Goal: Information Seeking & Learning: Check status

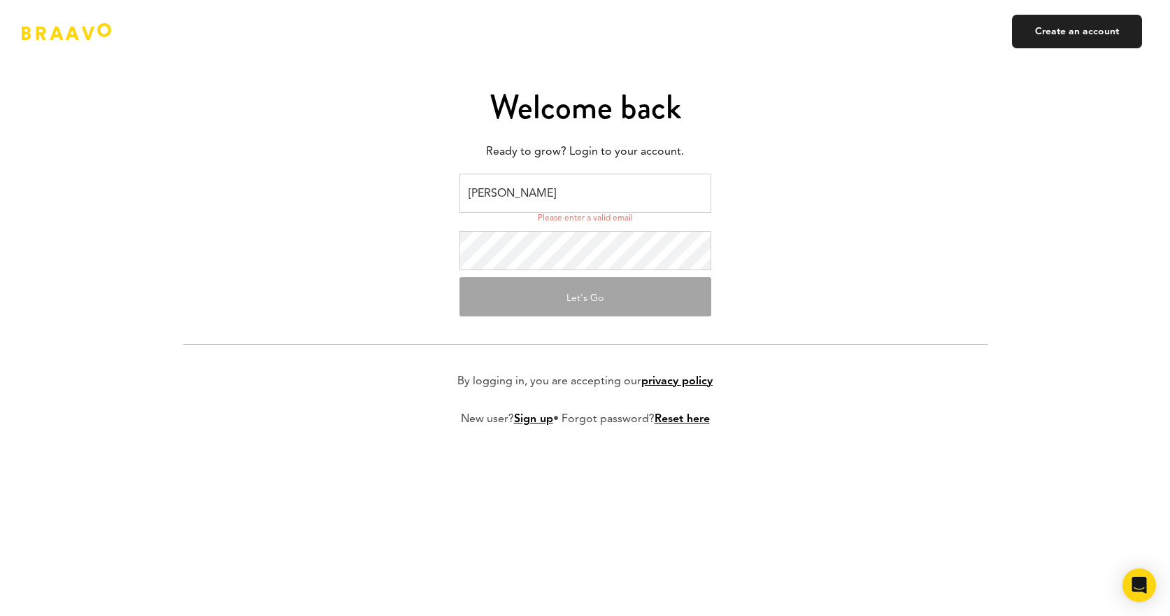
click at [506, 194] on input "Jacob Crisp" at bounding box center [586, 193] width 252 height 39
click at [510, 194] on input "Jacob Crisp" at bounding box center [586, 193] width 252 height 39
type input "jacobcaycrisp@gmail.com"
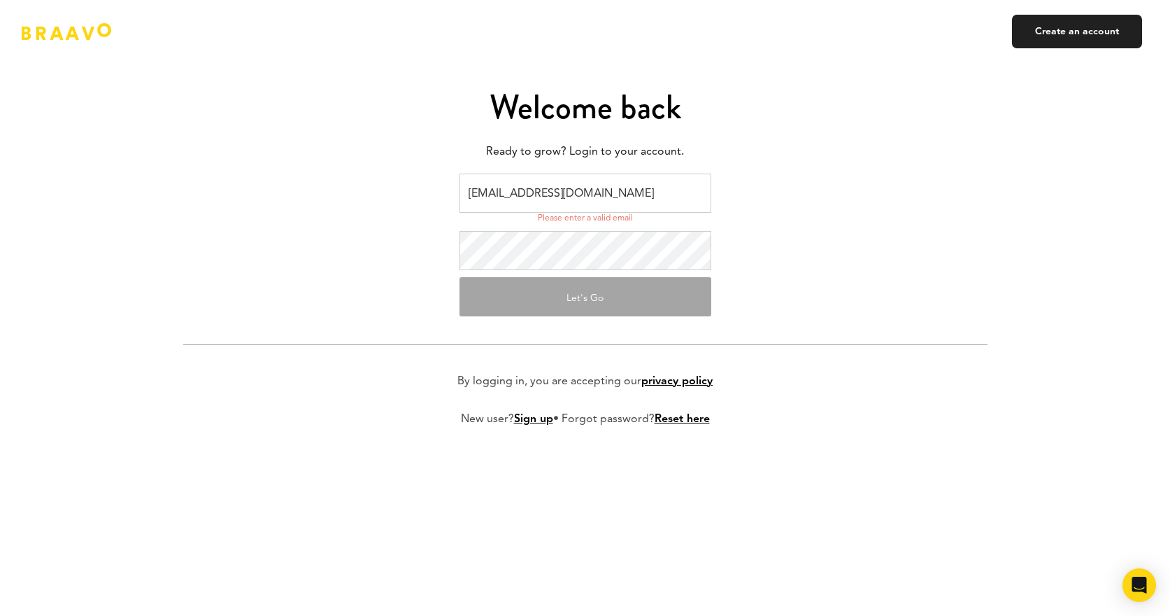
click at [581, 297] on button "Let's Go" at bounding box center [586, 296] width 252 height 39
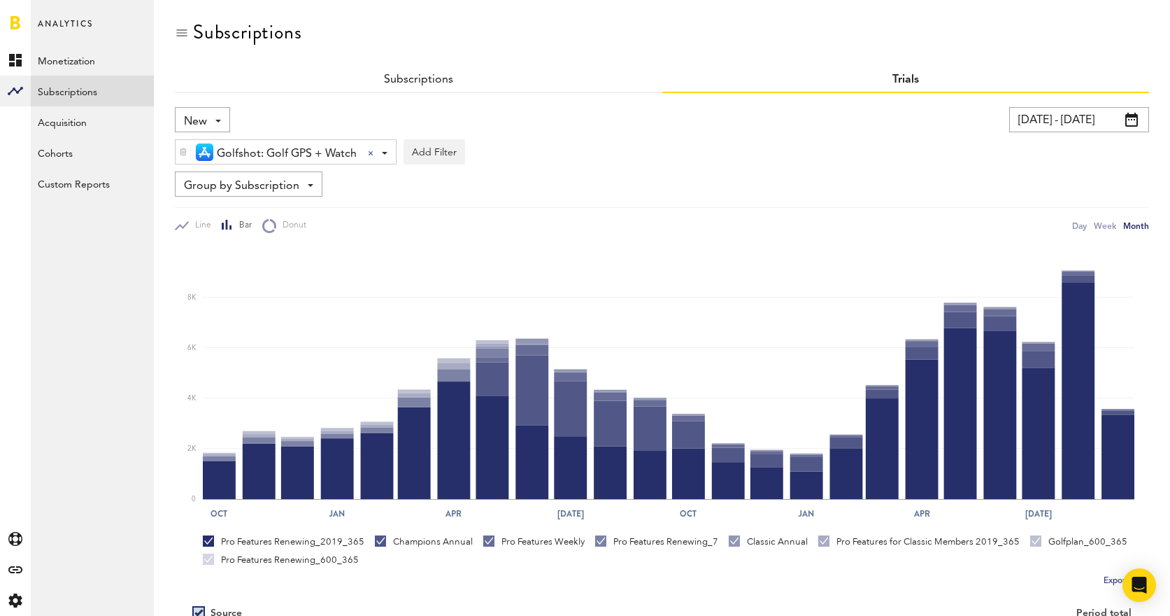
click at [1128, 119] on span at bounding box center [1132, 120] width 13 height 14
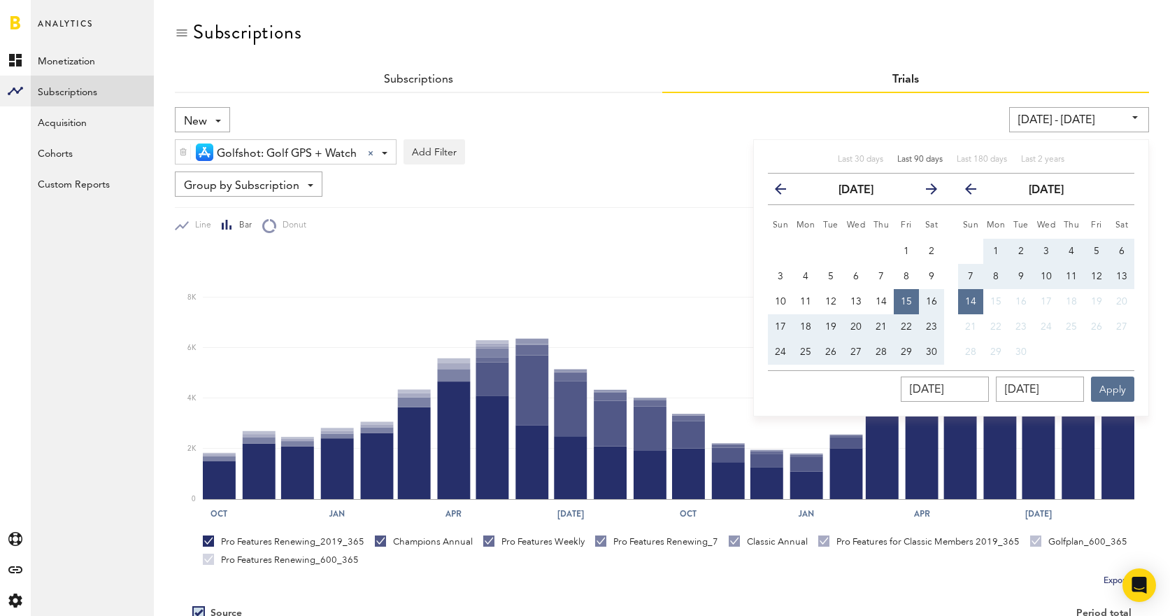
click at [912, 159] on span "Last 90 days" at bounding box center [920, 159] width 45 height 8
type input "[DATE] - [DATE]"
type input "[DATE]"
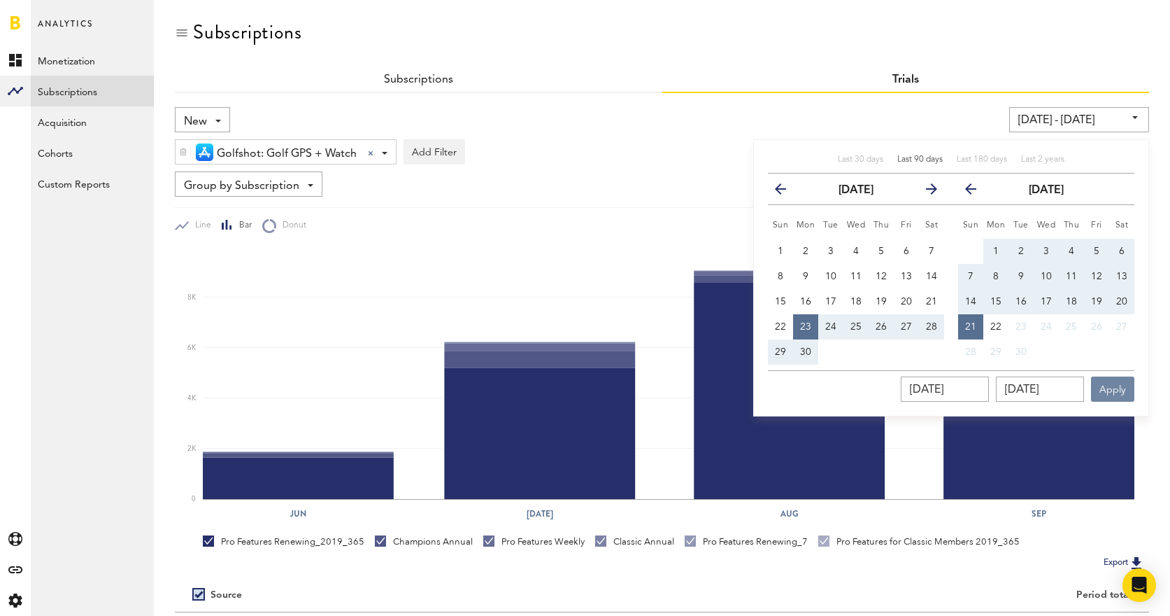
click at [1119, 390] on button "Apply" at bounding box center [1112, 388] width 43 height 25
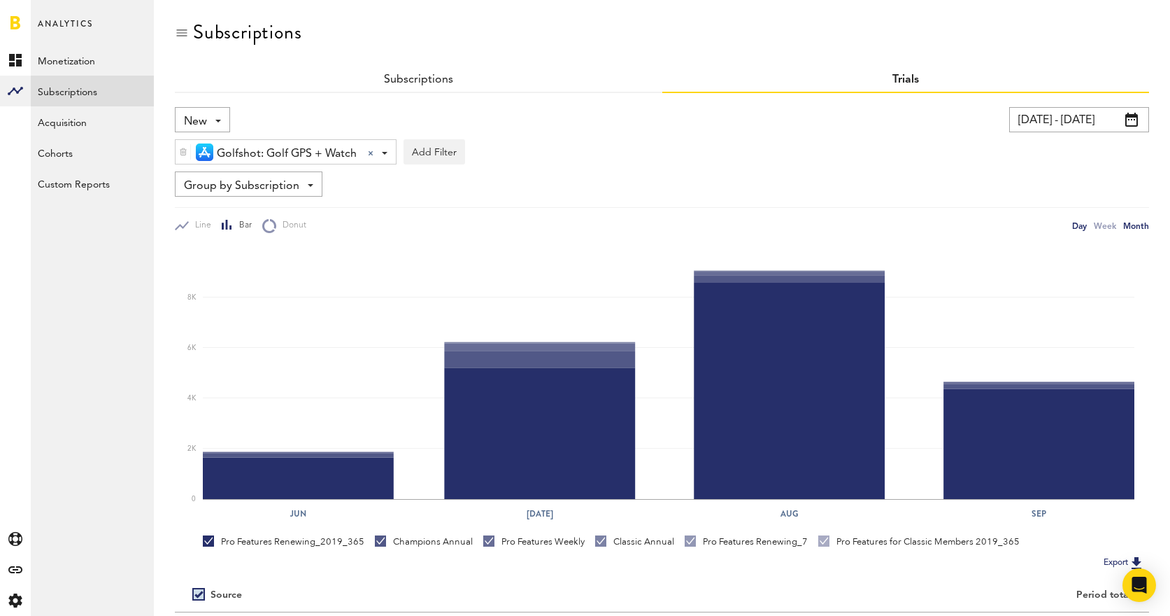
click at [1081, 227] on div "Day" at bounding box center [1079, 225] width 15 height 15
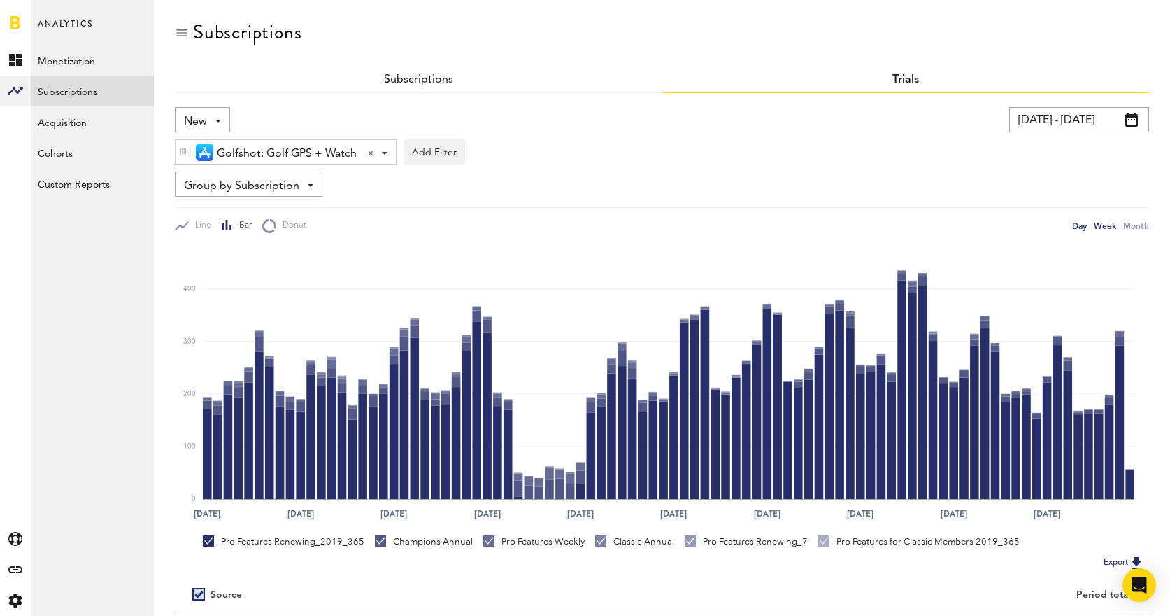
click at [1103, 227] on div "Week" at bounding box center [1105, 225] width 22 height 15
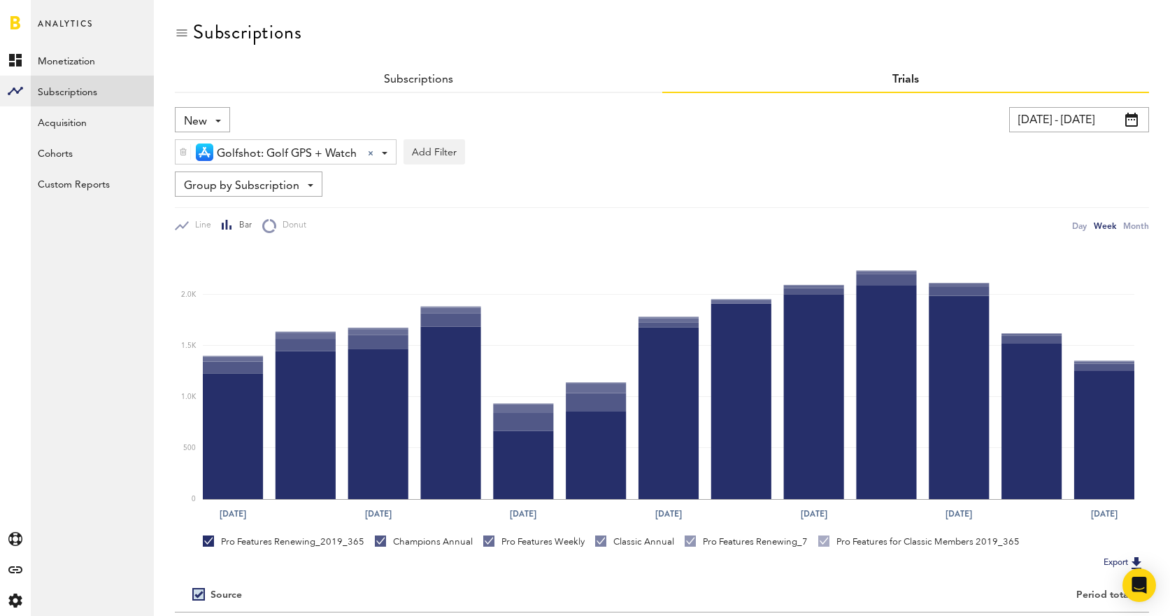
click at [304, 187] on div "Group by Subscription Group by Platform Group by App Group by Subscription Grou…" at bounding box center [249, 183] width 148 height 25
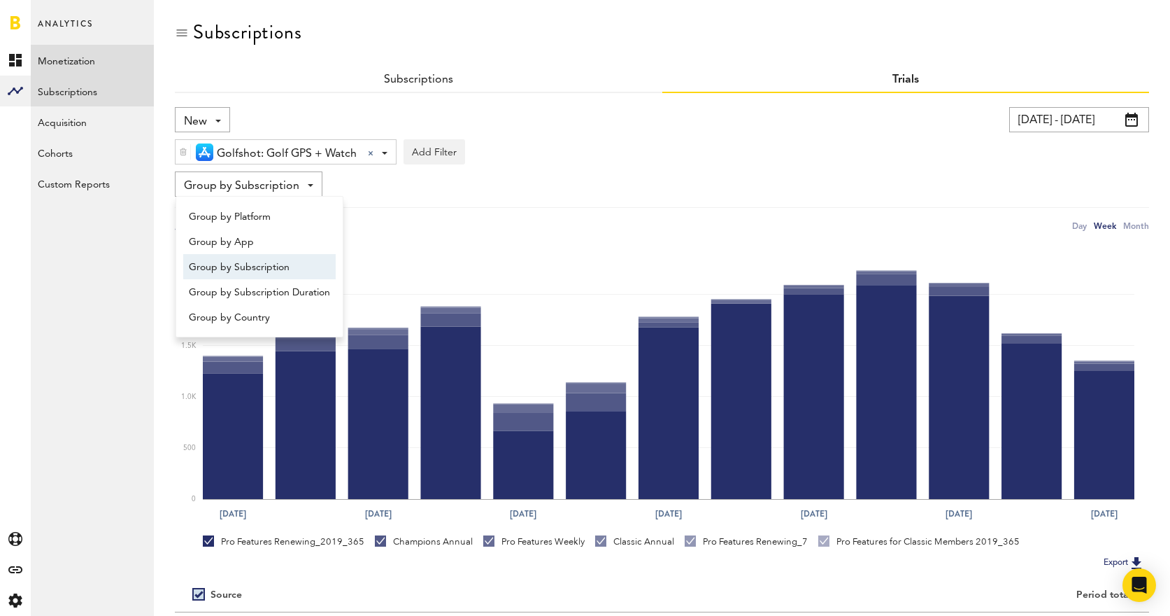
click at [73, 66] on link "Monetization" at bounding box center [92, 60] width 123 height 31
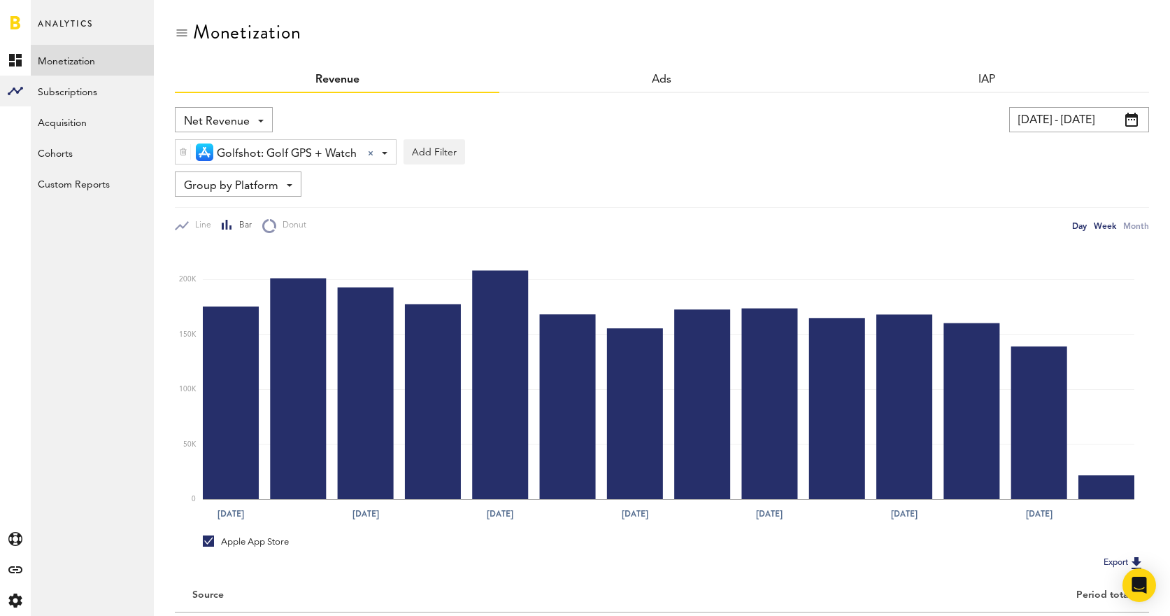
click at [1079, 225] on div "Day" at bounding box center [1079, 225] width 15 height 15
